Goal: Obtain resource: Download file/media

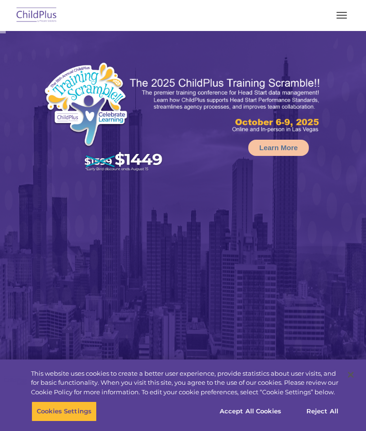
select select "MEDIUM"
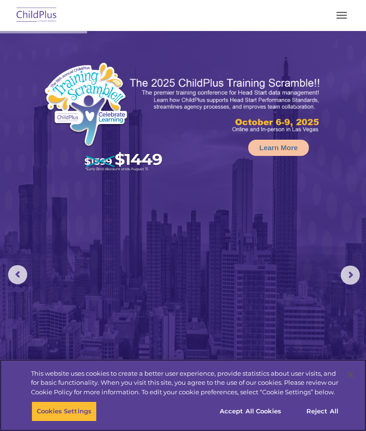
scroll to position [1, 0]
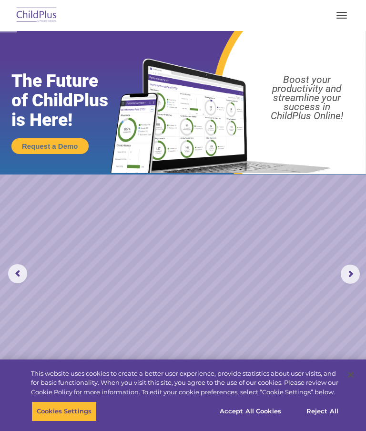
click at [333, 14] on button "button" at bounding box center [342, 15] width 20 height 15
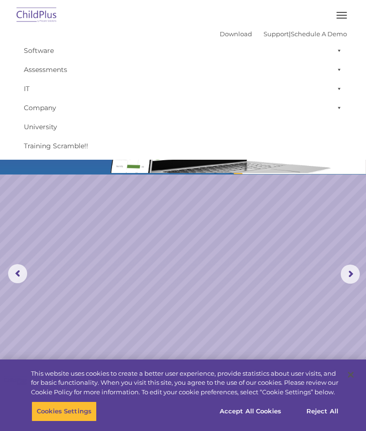
scroll to position [0, 0]
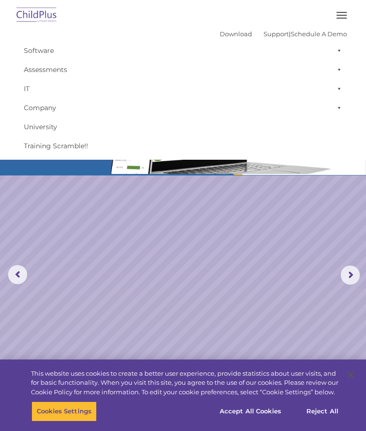
click at [39, 17] on img at bounding box center [36, 15] width 45 height 22
click at [233, 31] on link "Download" at bounding box center [236, 34] width 32 height 8
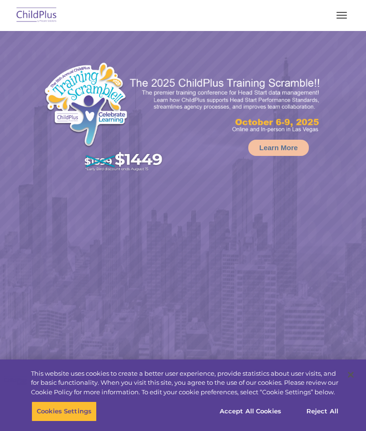
select select "MEDIUM"
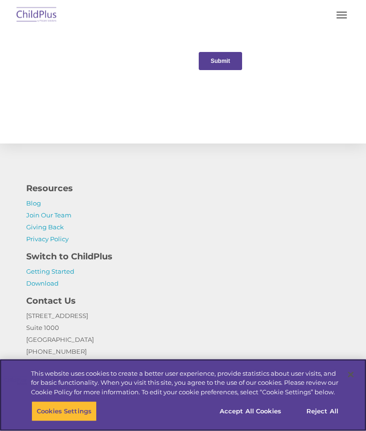
scroll to position [1353, 0]
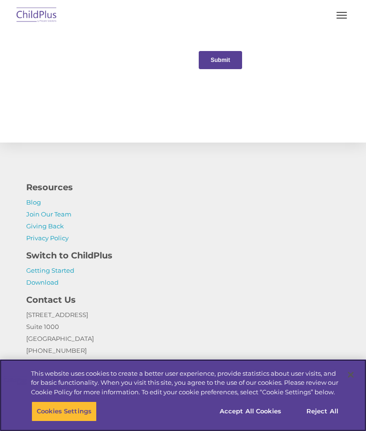
click at [318, 421] on button "Reject All" at bounding box center [323, 411] width 60 height 20
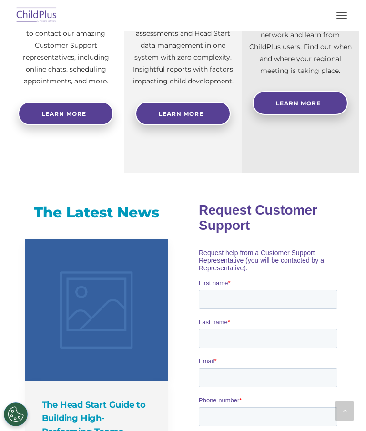
scroll to position [668, 0]
